Goal: Information Seeking & Learning: Learn about a topic

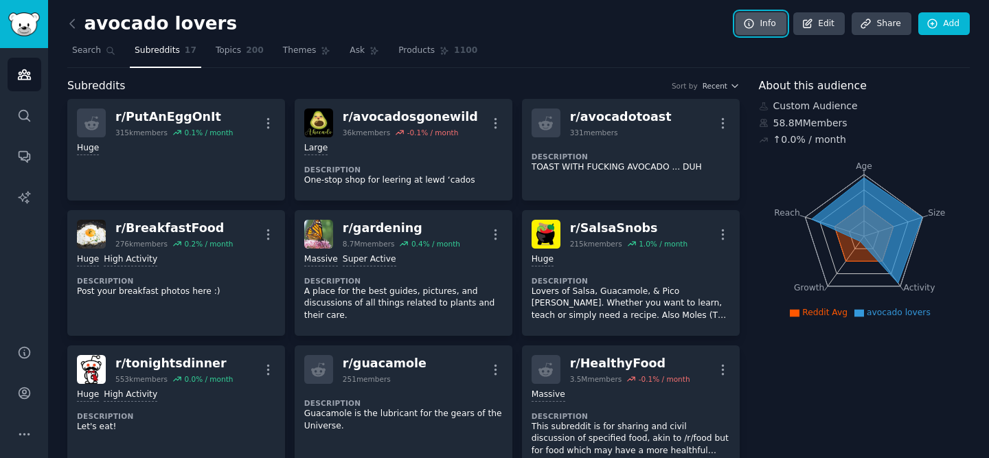
click at [751, 24] on icon at bounding box center [749, 24] width 12 height 12
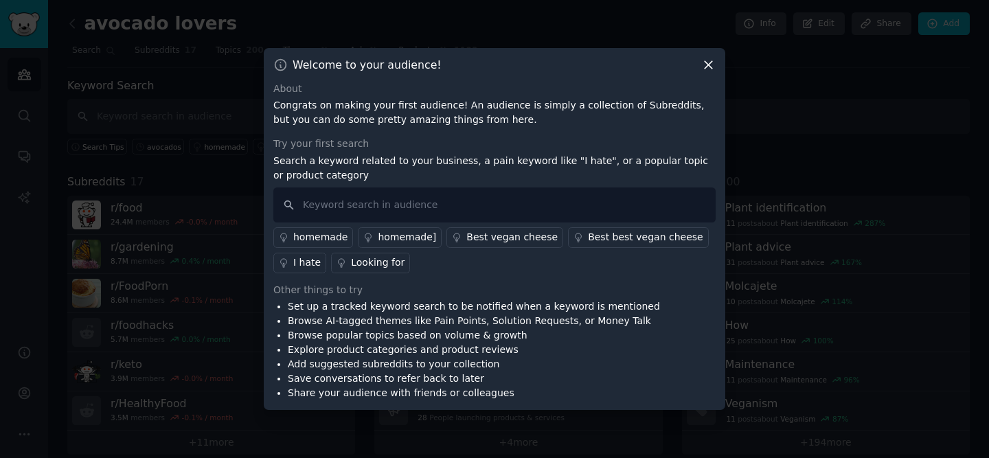
click at [700, 67] on div "Welcome to your audience!" at bounding box center [494, 65] width 442 height 14
click at [712, 65] on icon at bounding box center [708, 65] width 14 height 14
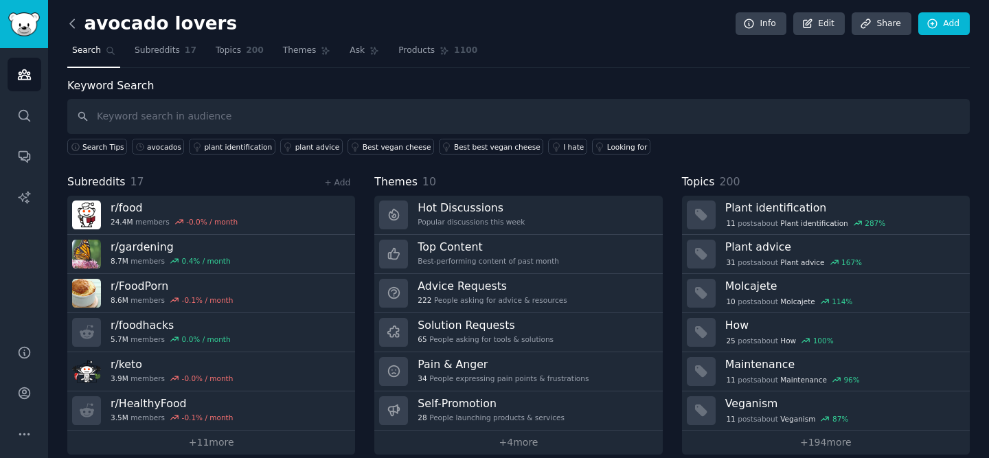
click at [76, 23] on icon at bounding box center [72, 23] width 14 height 14
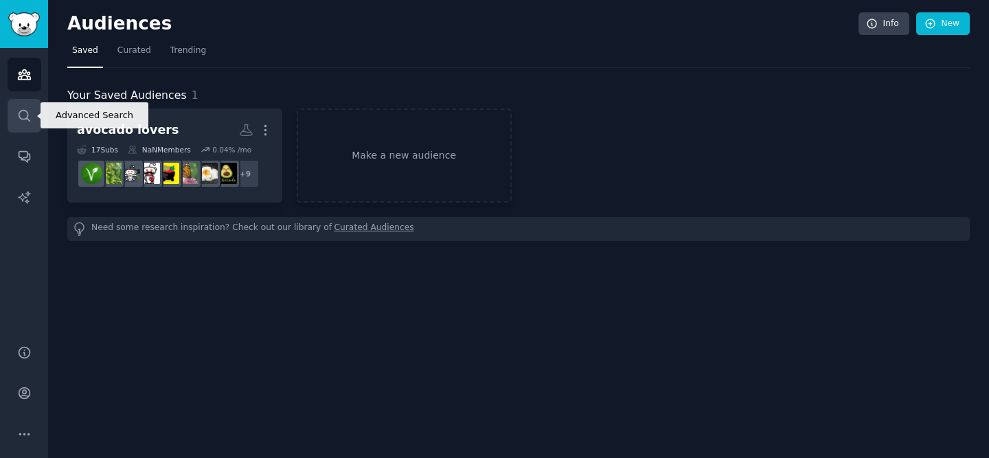
click at [25, 112] on icon "Sidebar" at bounding box center [24, 116] width 14 height 14
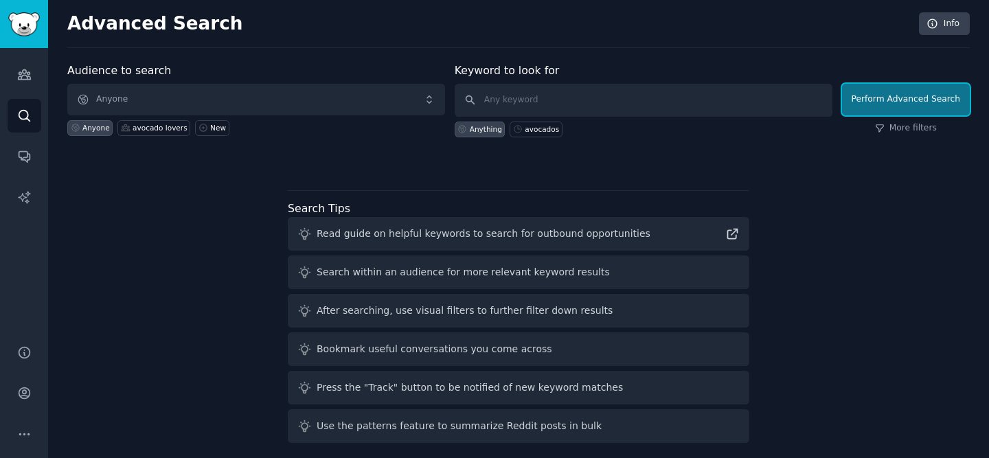
click at [910, 97] on button "Perform Advanced Search" at bounding box center [906, 100] width 128 height 32
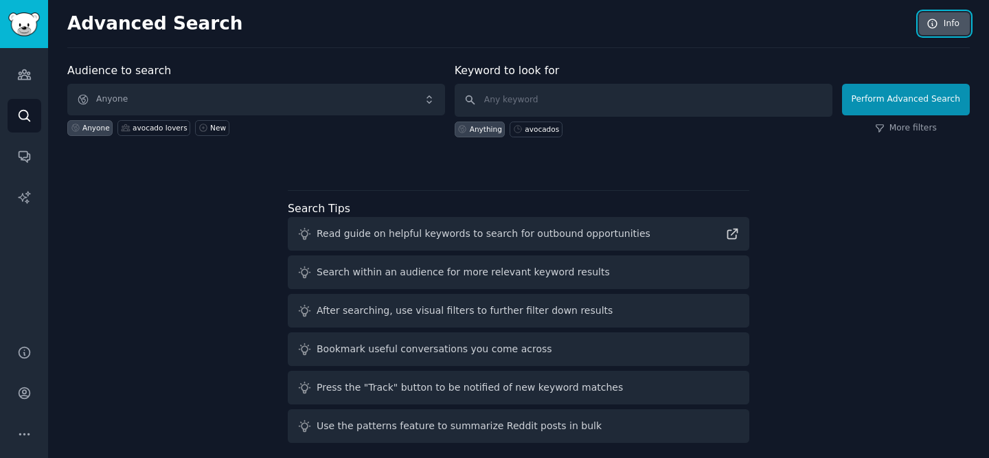
click at [947, 21] on link "Info" at bounding box center [944, 23] width 51 height 23
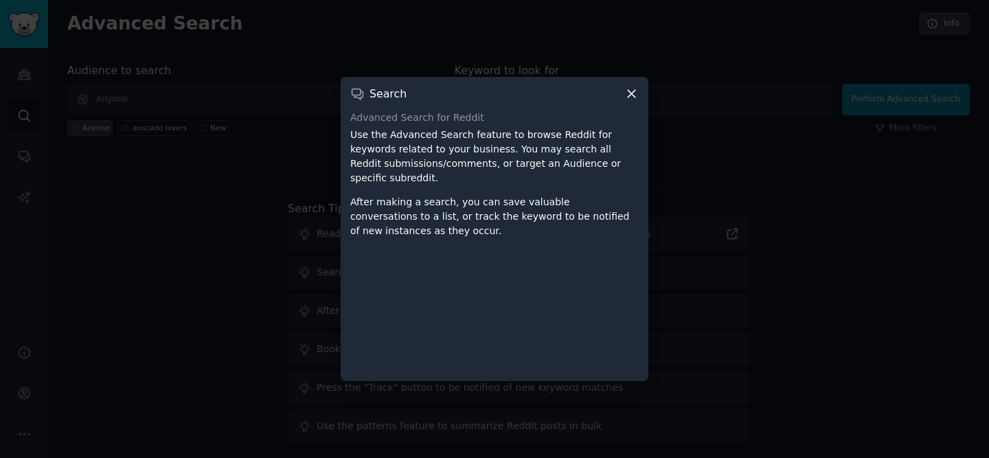
click at [626, 91] on icon at bounding box center [631, 94] width 14 height 14
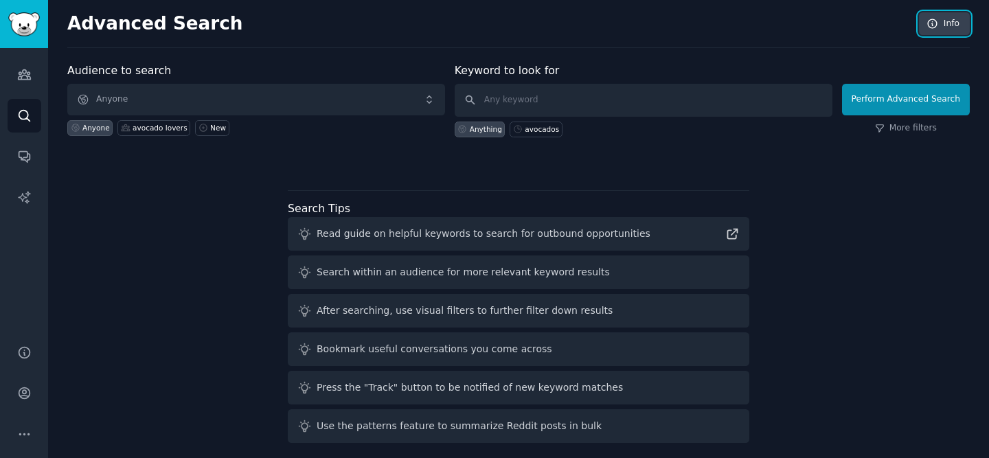
scroll to position [9, 0]
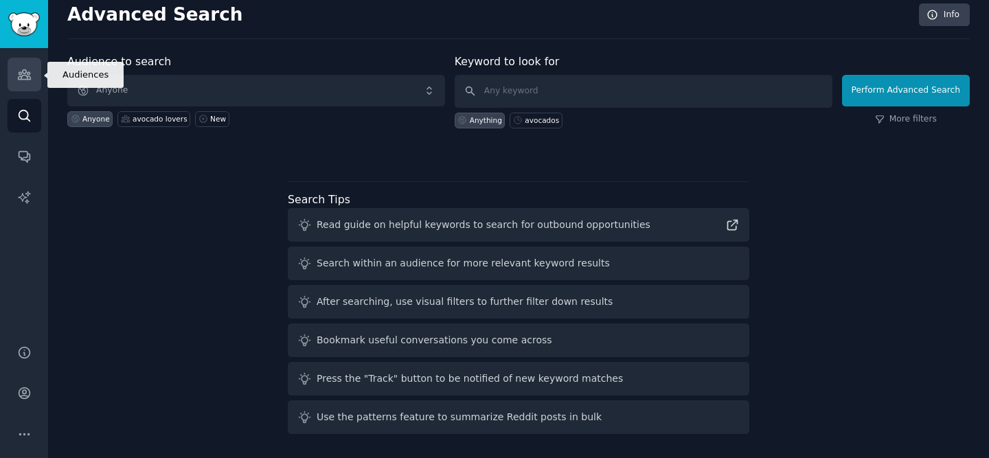
click at [19, 74] on icon "Sidebar" at bounding box center [24, 75] width 12 height 10
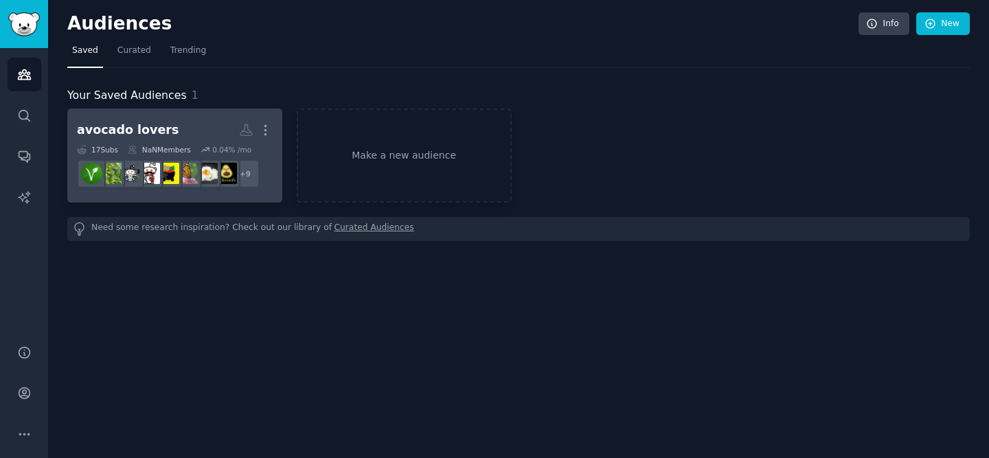
click at [128, 137] on div "avocado lovers" at bounding box center [128, 130] width 102 height 17
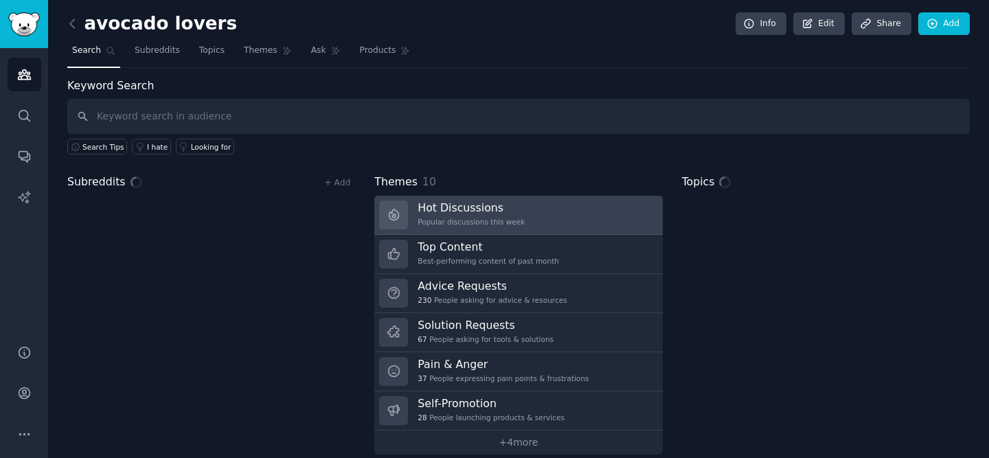
scroll to position [15, 0]
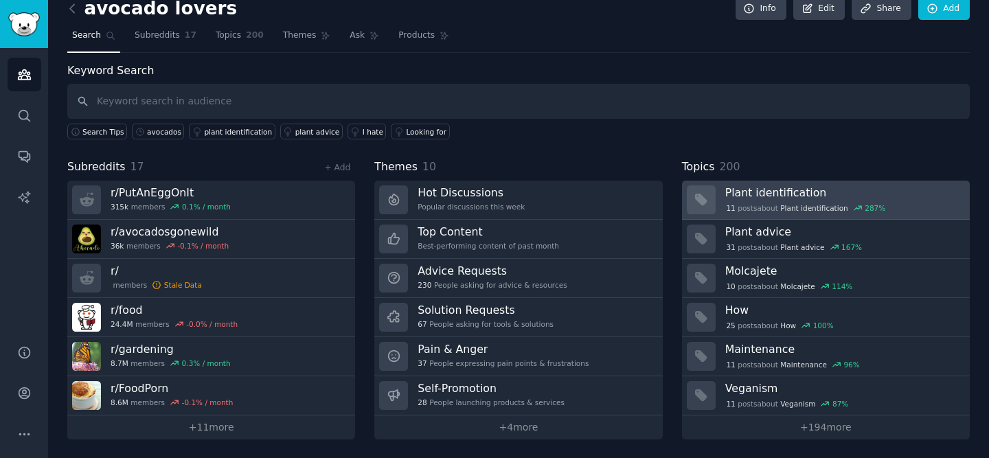
click at [784, 190] on h3 "Plant identification" at bounding box center [842, 192] width 235 height 14
